Goal: Contribute content

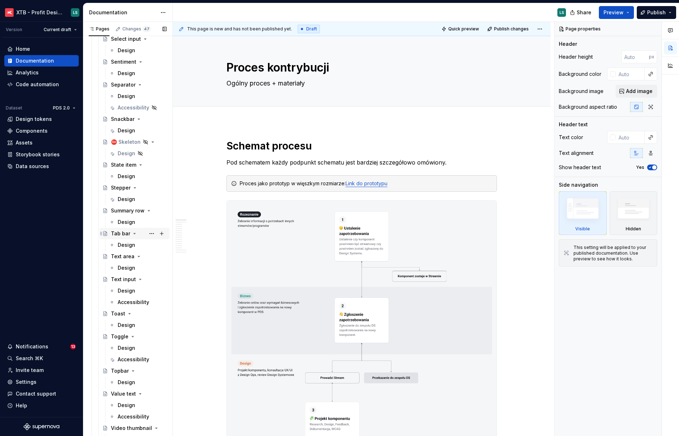
scroll to position [1732, 0]
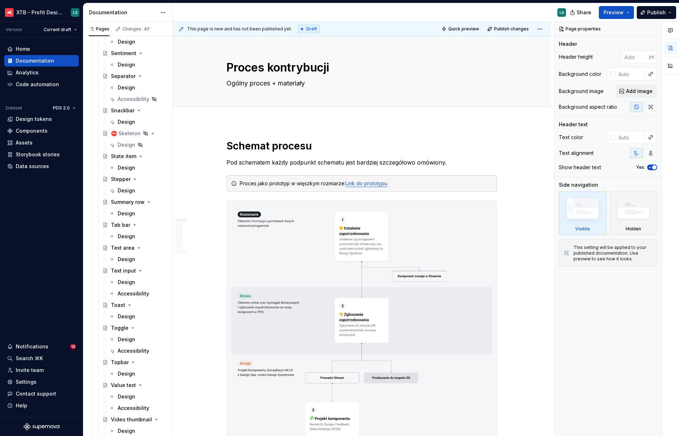
click at [125, 283] on div "Design" at bounding box center [127, 281] width 18 height 7
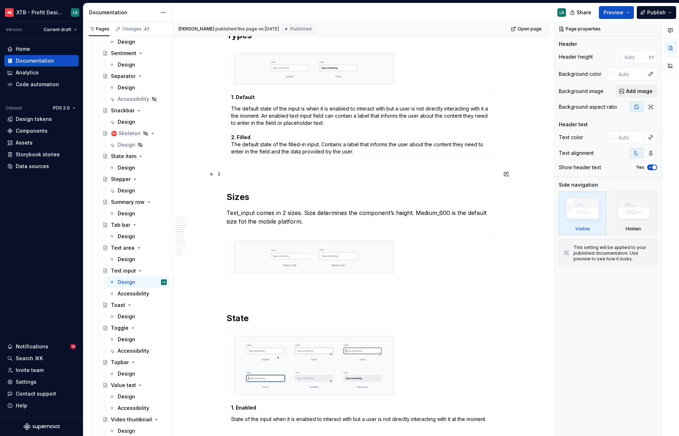
scroll to position [778, 0]
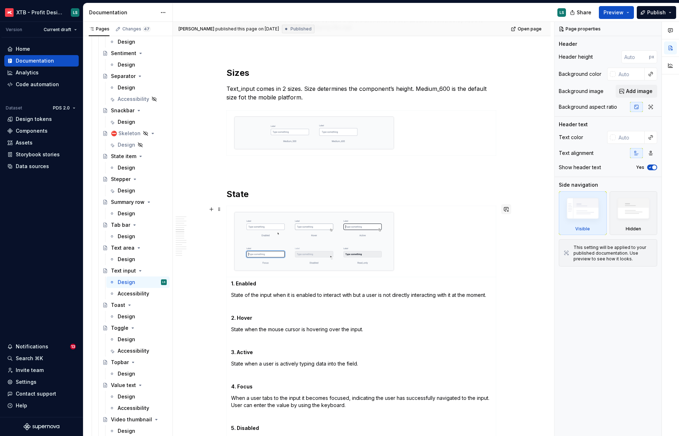
type textarea "*"
click at [508, 207] on button "button" at bounding box center [506, 209] width 10 height 10
copy span "Do aktulizacji - wywalić focus"
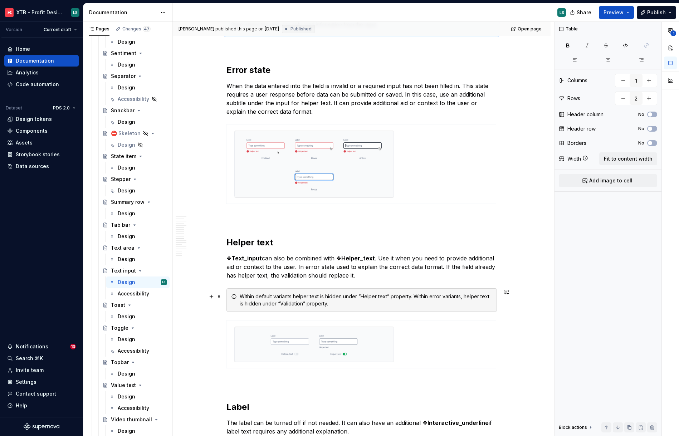
scroll to position [1206, 0]
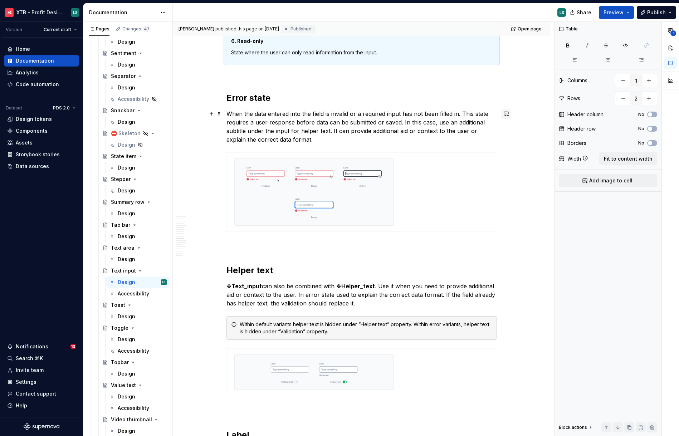
click at [506, 114] on button "button" at bounding box center [506, 114] width 10 height 10
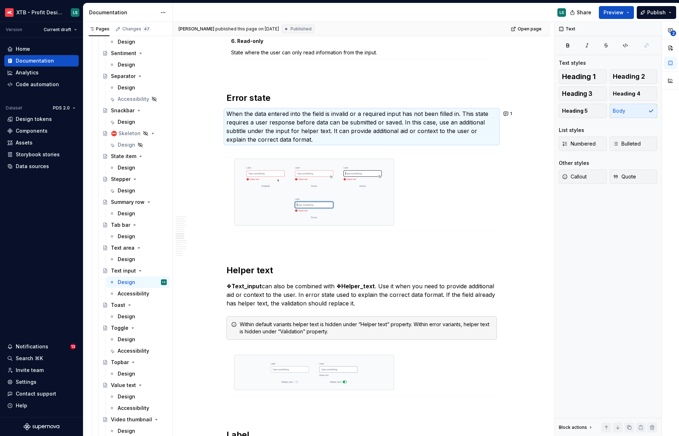
type textarea "*"
